Goal: Transaction & Acquisition: Purchase product/service

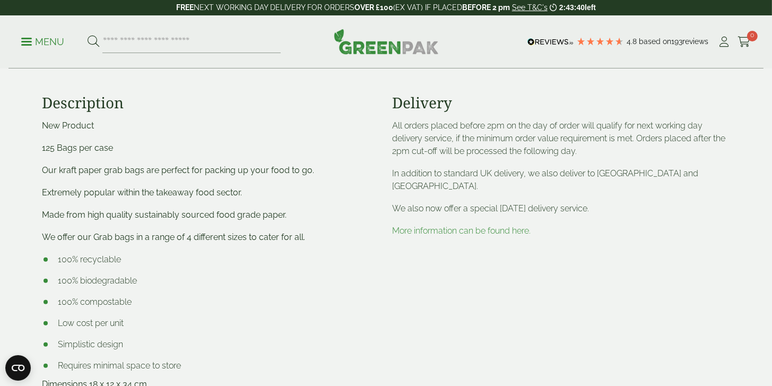
scroll to position [425, 0]
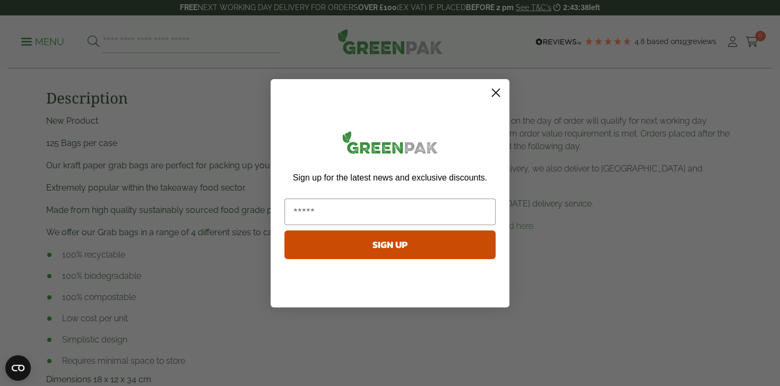
click at [494, 94] on icon "Close dialog" at bounding box center [495, 92] width 7 height 7
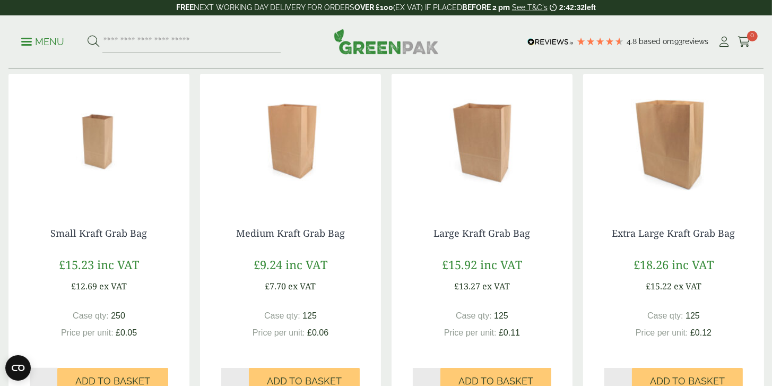
scroll to position [849, 0]
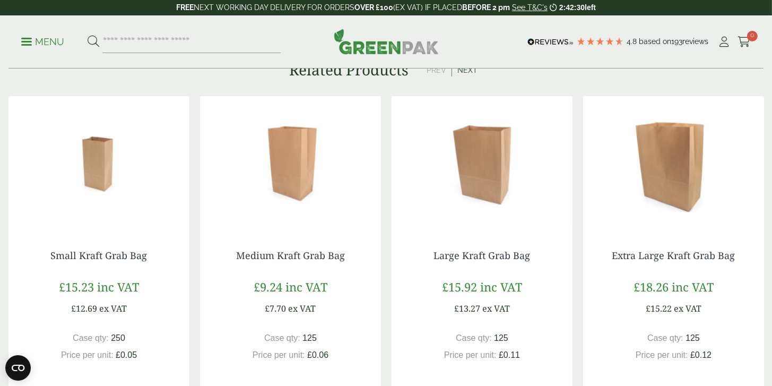
click at [477, 178] on img at bounding box center [482, 162] width 181 height 133
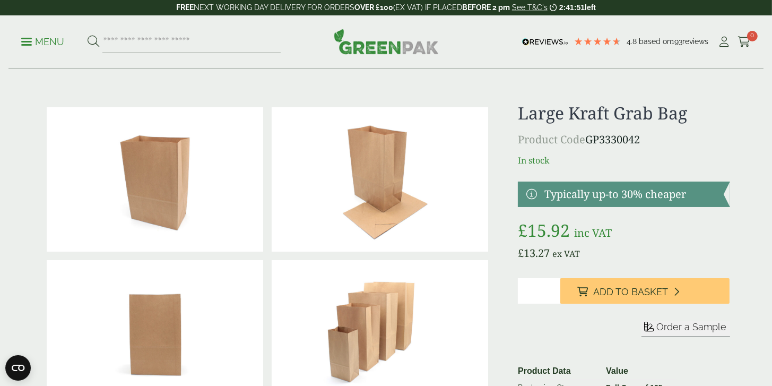
click at [360, 189] on img at bounding box center [380, 179] width 217 height 144
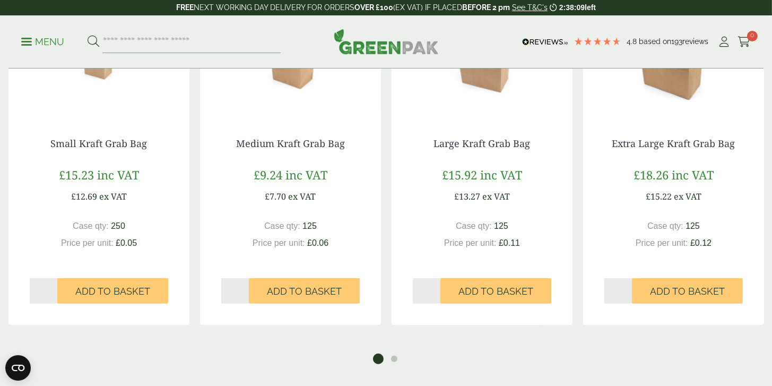
scroll to position [955, 0]
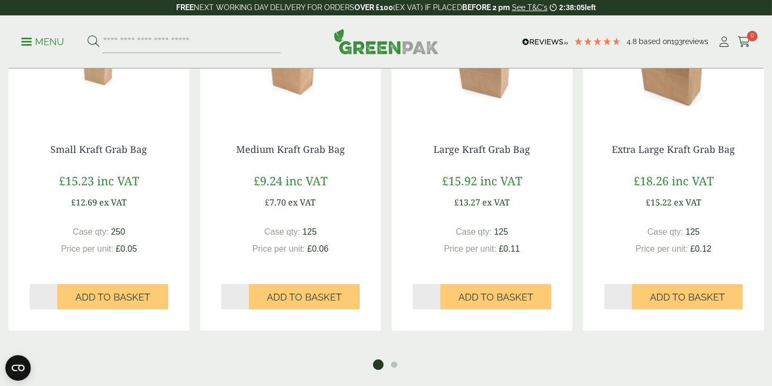
click at [276, 122] on img at bounding box center [290, 56] width 181 height 133
